Goal: Feedback & Contribution: Leave review/rating

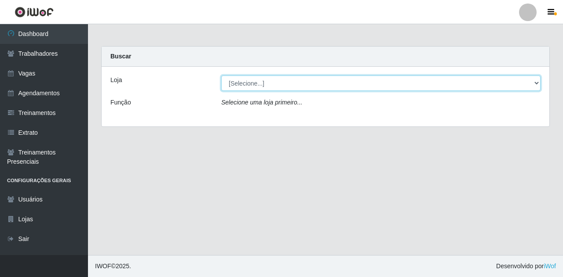
click at [536, 84] on select "[Selecione...] Super Show Jardins - [GEOGRAPHIC_DATA]" at bounding box center [380, 83] width 319 height 15
select select "263"
click at [221, 76] on select "[Selecione...] Super Show Jardins - [GEOGRAPHIC_DATA]" at bounding box center [380, 83] width 319 height 15
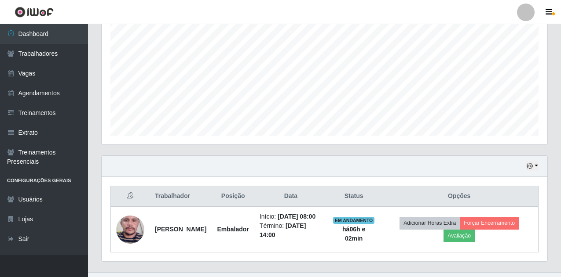
scroll to position [196, 0]
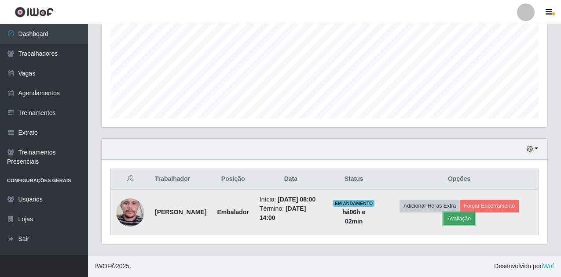
click at [459, 219] on button "Avaliação" at bounding box center [458, 219] width 31 height 12
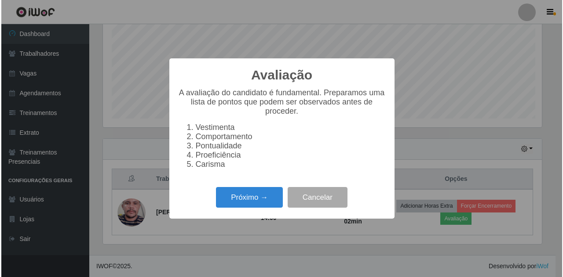
scroll to position [182, 441]
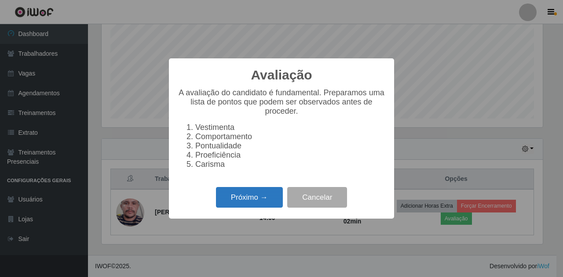
click at [250, 197] on button "Próximo →" at bounding box center [249, 197] width 67 height 21
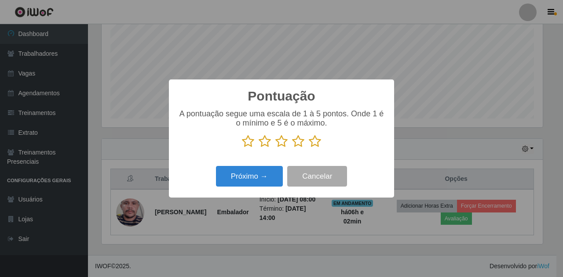
scroll to position [439493, 439234]
click at [314, 145] on icon at bounding box center [315, 141] width 12 height 13
click at [309, 148] on input "radio" at bounding box center [309, 148] width 0 height 0
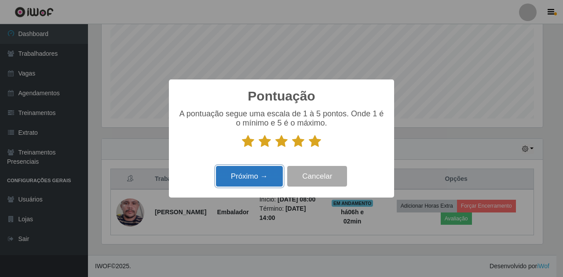
click at [270, 175] on button "Próximo →" at bounding box center [249, 176] width 67 height 21
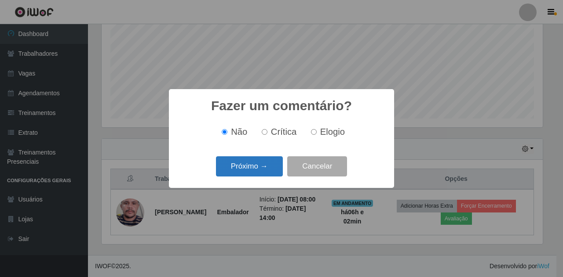
click at [263, 169] on button "Próximo →" at bounding box center [249, 167] width 67 height 21
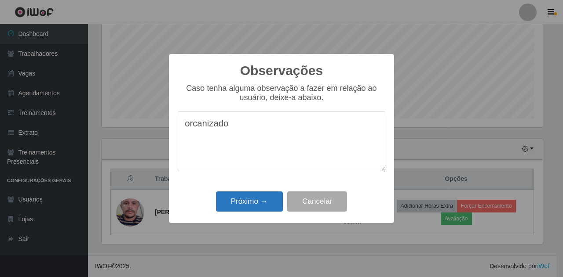
type textarea "orcanizado"
click at [256, 204] on button "Próximo →" at bounding box center [249, 202] width 67 height 21
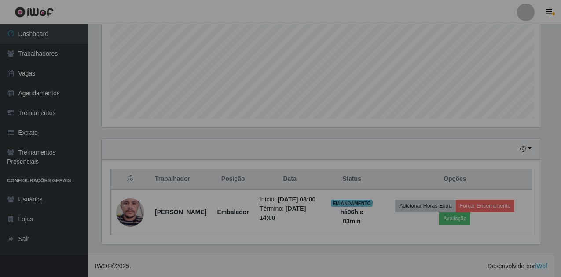
scroll to position [182, 445]
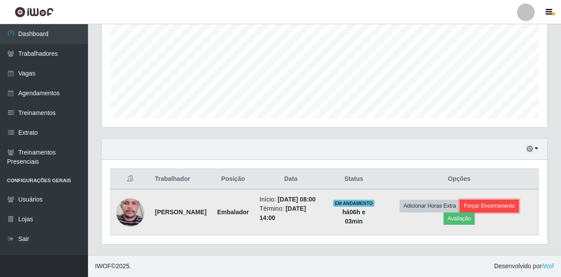
click at [502, 206] on button "Forçar Encerramento" at bounding box center [488, 206] width 59 height 12
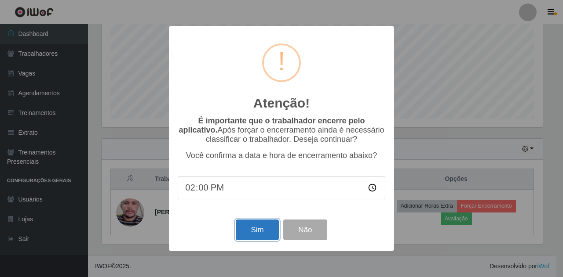
click at [268, 228] on button "Sim" at bounding box center [257, 230] width 43 height 21
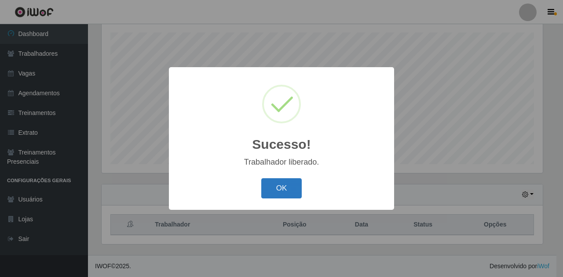
click at [292, 188] on button "OK" at bounding box center [281, 189] width 41 height 21
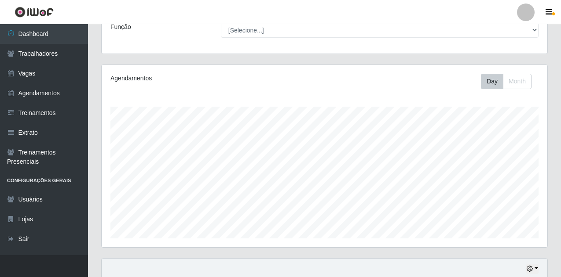
scroll to position [150, 0]
